Goal: Navigation & Orientation: Find specific page/section

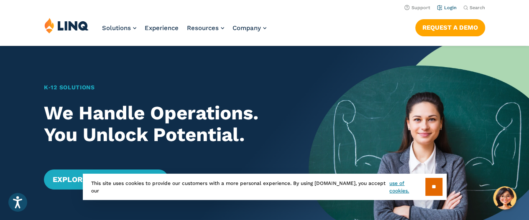
click at [440, 8] on link "Login" at bounding box center [447, 7] width 20 height 5
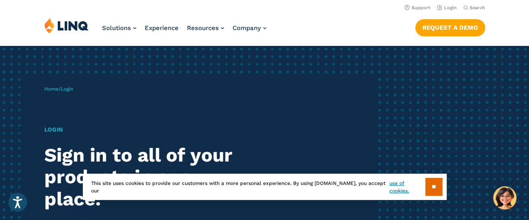
drag, startPoint x: 432, startPoint y: 187, endPoint x: 438, endPoint y: 66, distance: 121.4
click at [432, 179] on input "**" at bounding box center [433, 187] width 17 height 18
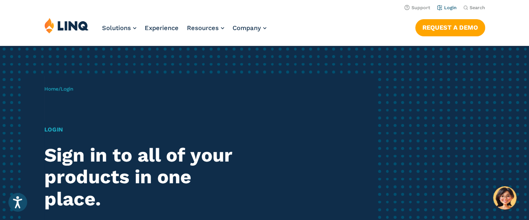
click at [448, 7] on link "Login" at bounding box center [447, 7] width 20 height 5
click at [52, 134] on div "Login Sign in to all of your products in one place. LINQ brings together studen…" at bounding box center [146, 212] width 204 height 175
click at [53, 129] on h1 "Login" at bounding box center [146, 129] width 204 height 9
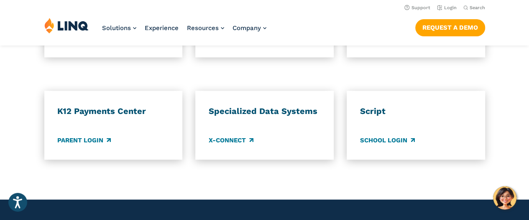
scroll to position [716, 0]
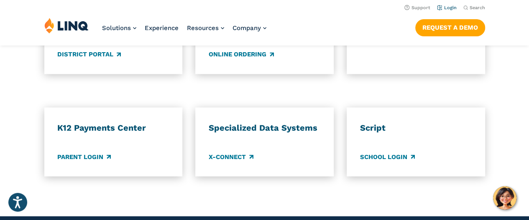
click at [442, 9] on link "Login" at bounding box center [447, 7] width 20 height 5
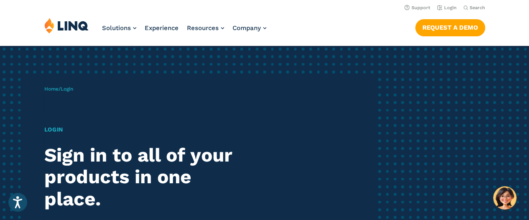
click at [69, 90] on span "Login" at bounding box center [67, 89] width 13 height 6
click at [64, 114] on div "Home / Login Login Sign in to all of your products in one place. LINQ brings to…" at bounding box center [209, 192] width 331 height 235
click at [59, 129] on h1 "Login" at bounding box center [146, 129] width 204 height 9
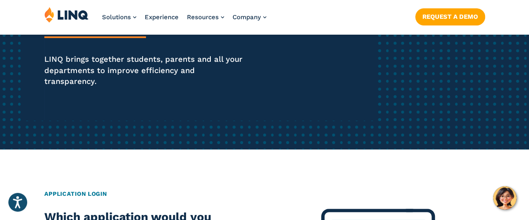
scroll to position [241, 0]
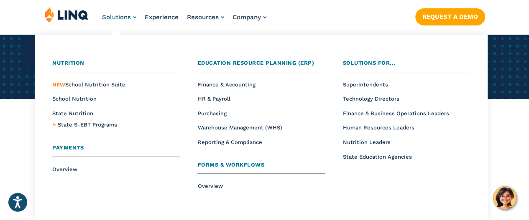
click at [133, 18] on link "Solutions" at bounding box center [119, 17] width 34 height 8
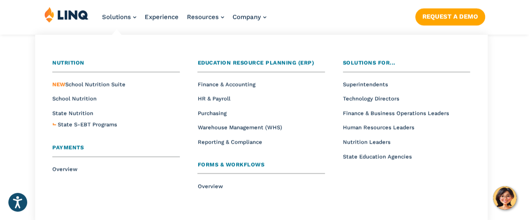
scroll to position [146, 0]
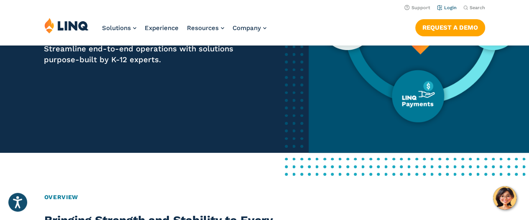
click at [447, 5] on li "Login" at bounding box center [447, 7] width 20 height 9
